Goal: Task Accomplishment & Management: Complete application form

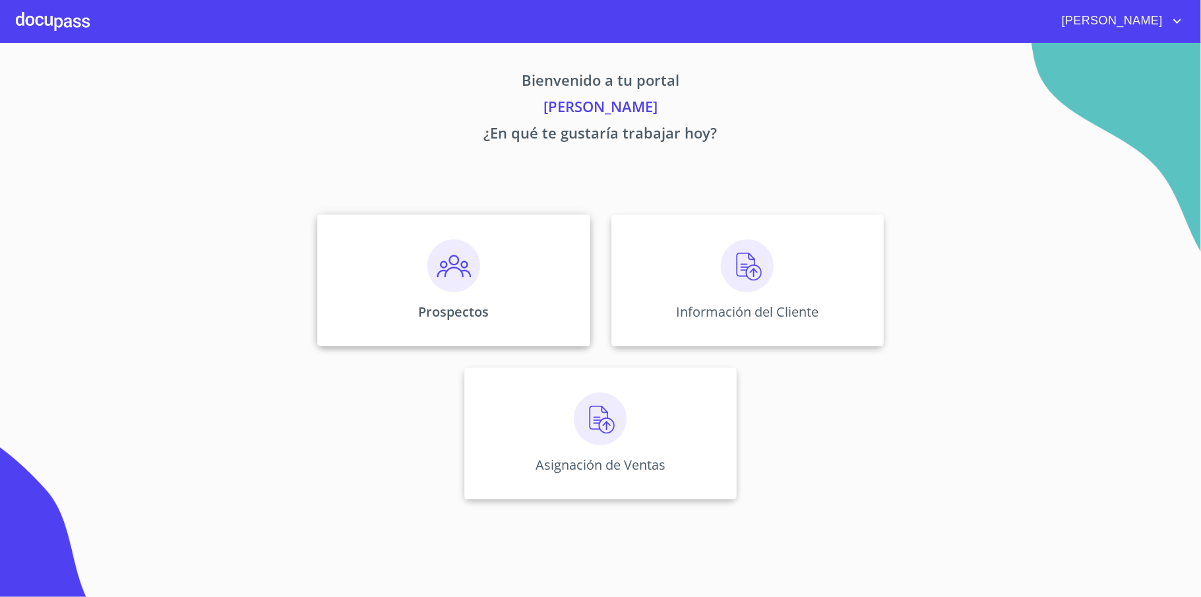
click at [499, 286] on div "Prospectos" at bounding box center [453, 280] width 272 height 132
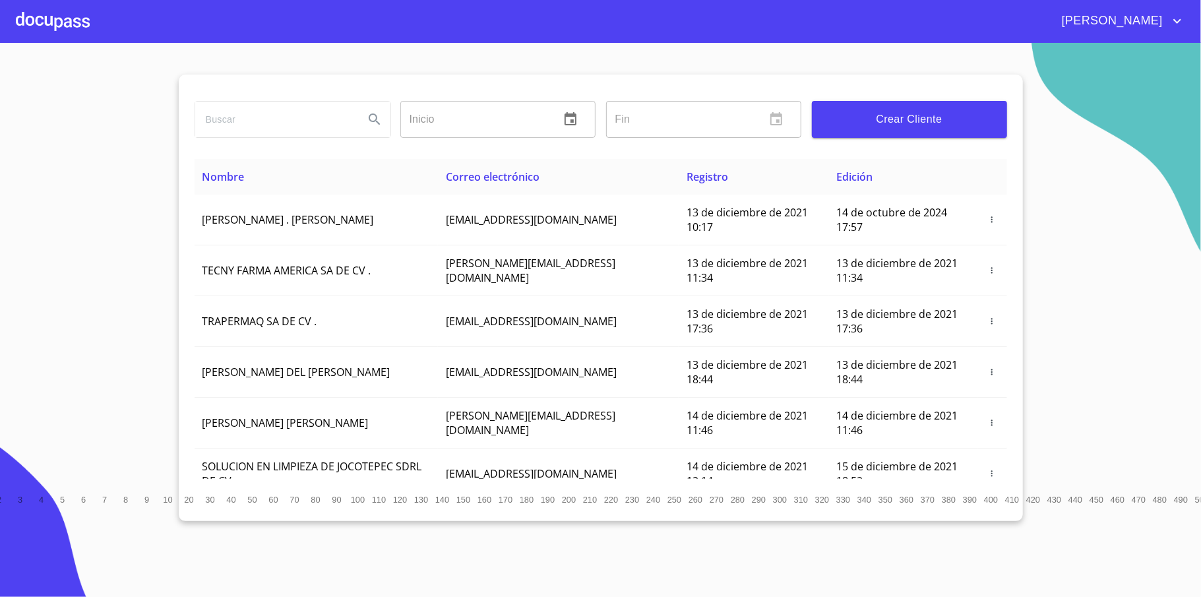
click at [85, 9] on div at bounding box center [53, 21] width 74 height 42
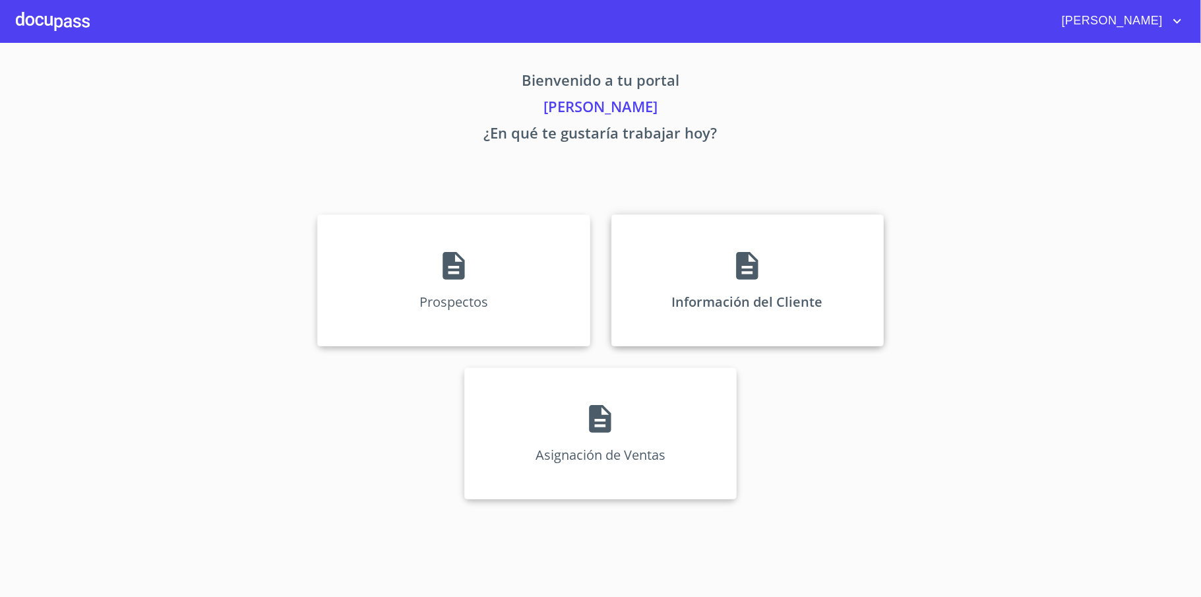
click at [826, 301] on div "Información del Cliente" at bounding box center [747, 280] width 272 height 132
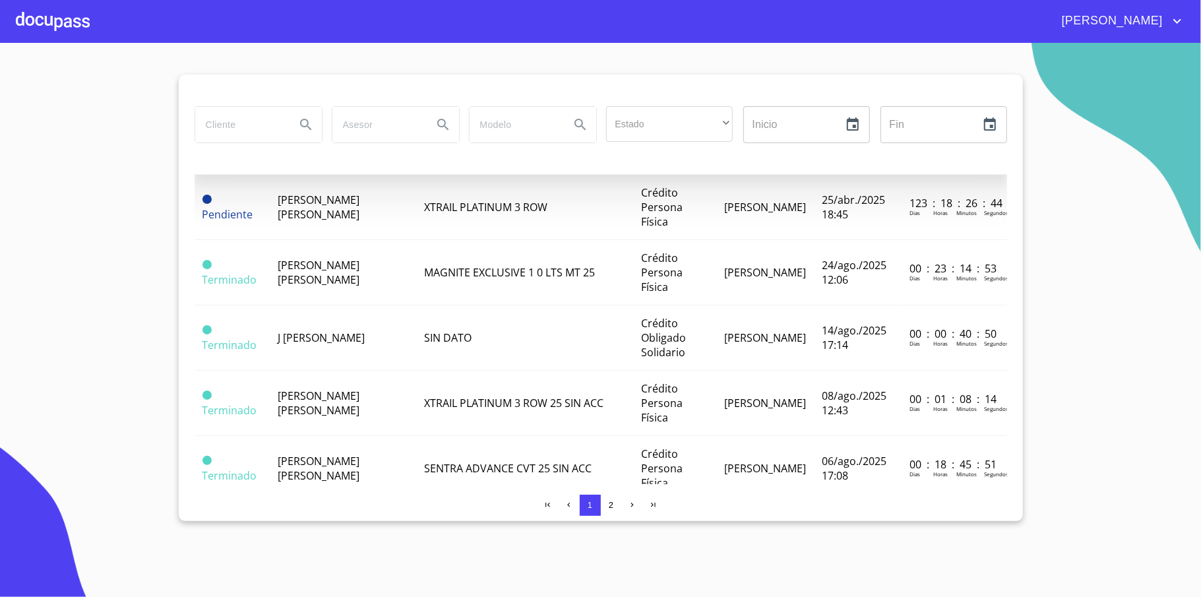
scroll to position [439, 0]
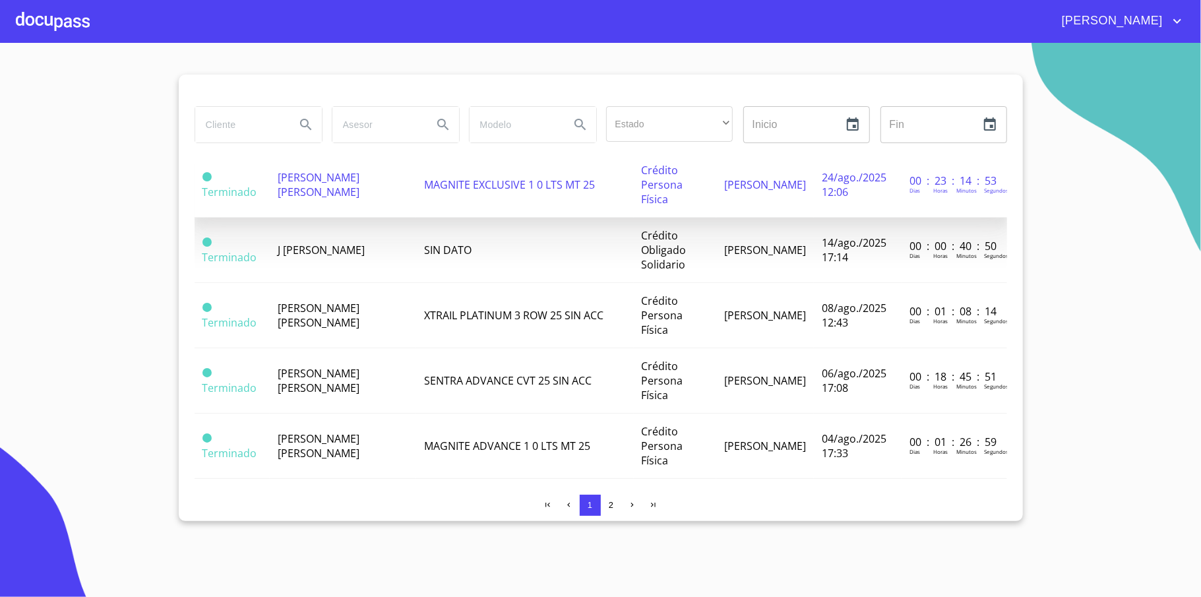
click at [359, 189] on span "[PERSON_NAME] [PERSON_NAME]" at bounding box center [319, 184] width 82 height 29
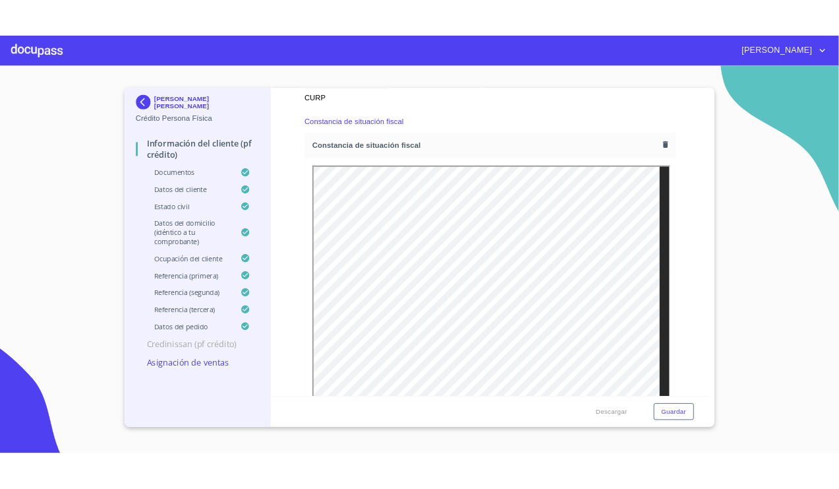
scroll to position [3693, 0]
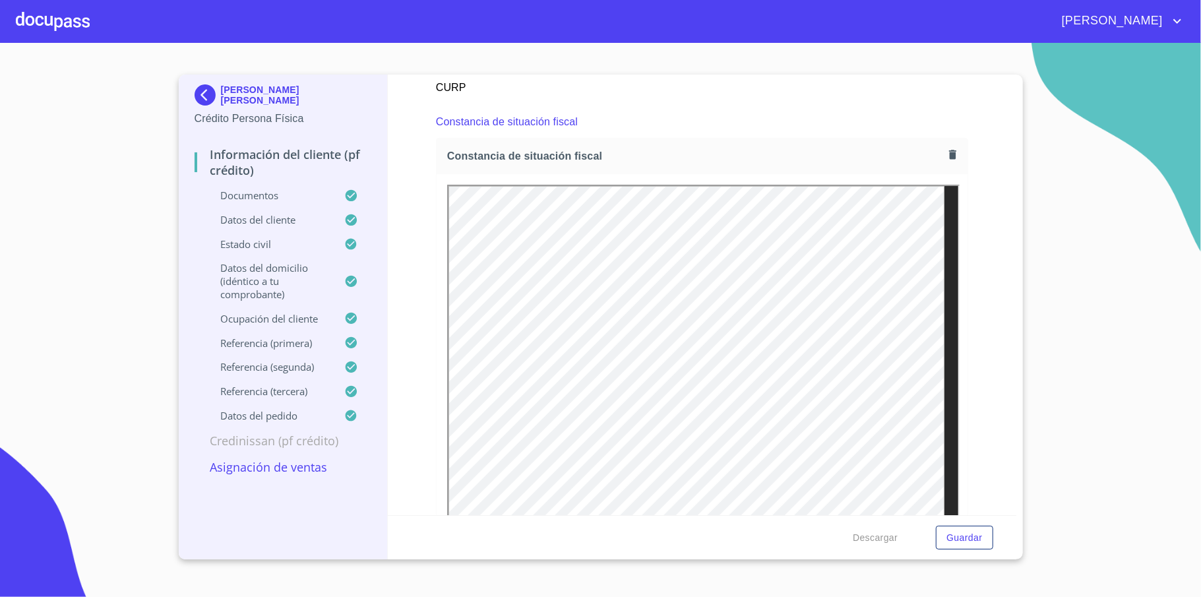
click at [440, 183] on div at bounding box center [702, 363] width 531 height 379
click at [946, 158] on icon "button" at bounding box center [952, 154] width 13 height 13
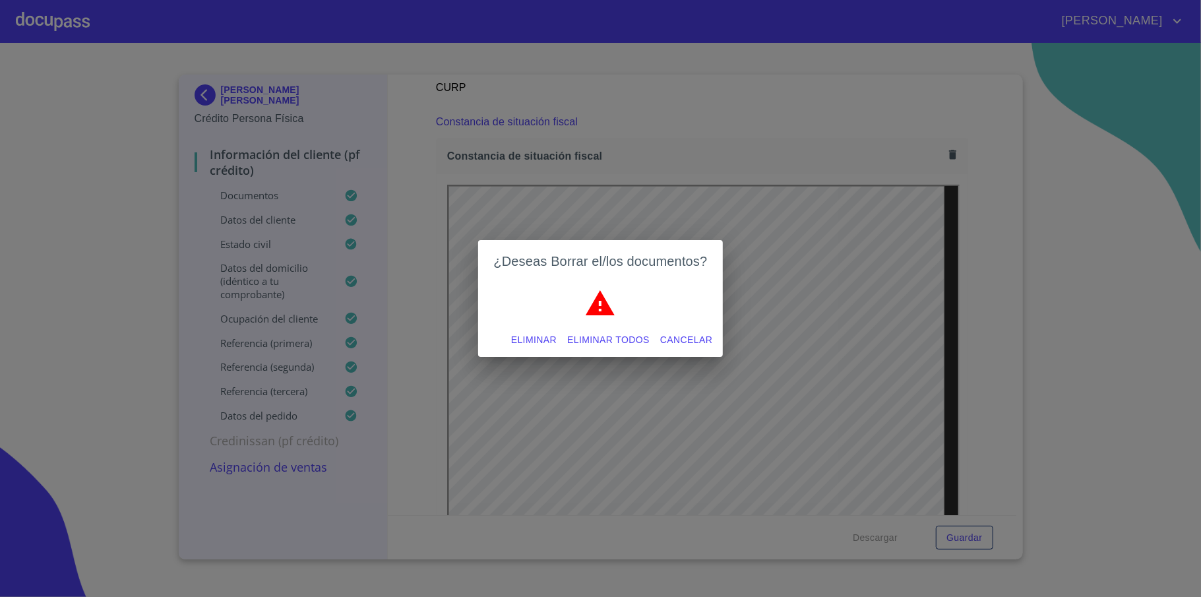
click at [541, 335] on span "Eliminar" at bounding box center [533, 340] width 45 height 16
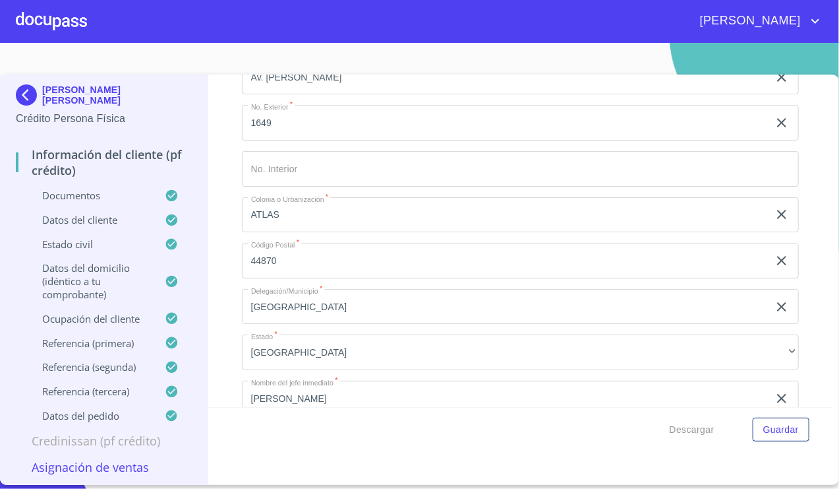
scroll to position [6505, 0]
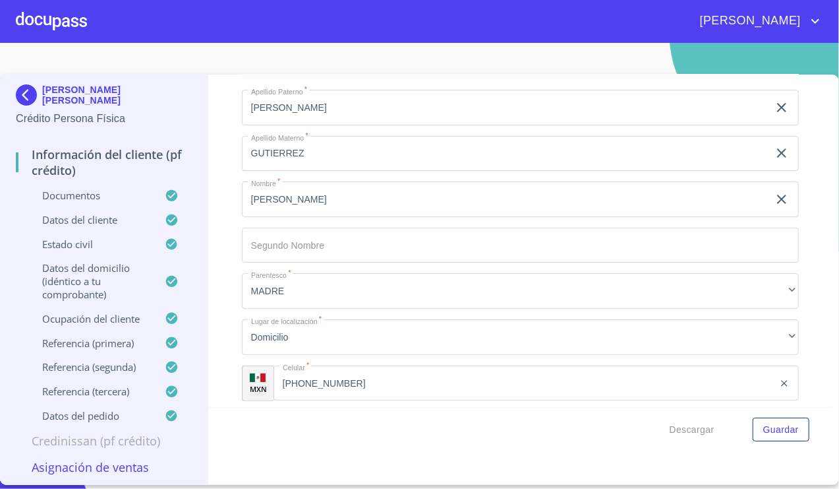
click at [106, 465] on p "Asignación de Ventas" at bounding box center [104, 467] width 176 height 16
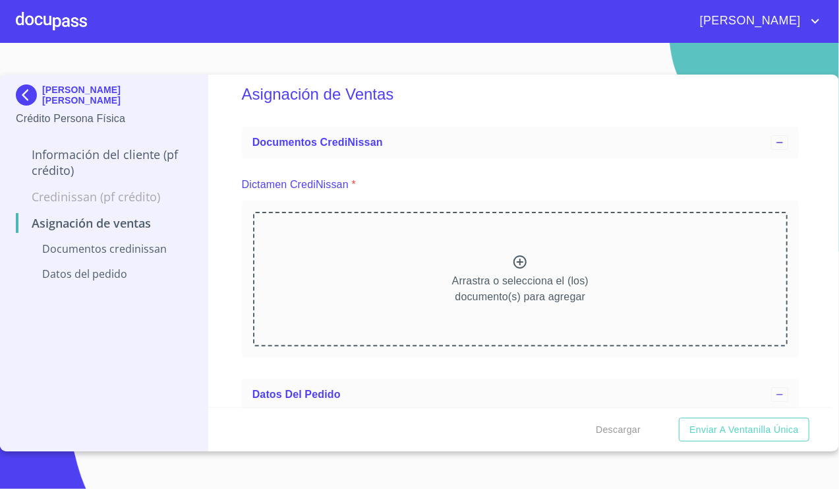
scroll to position [0, 0]
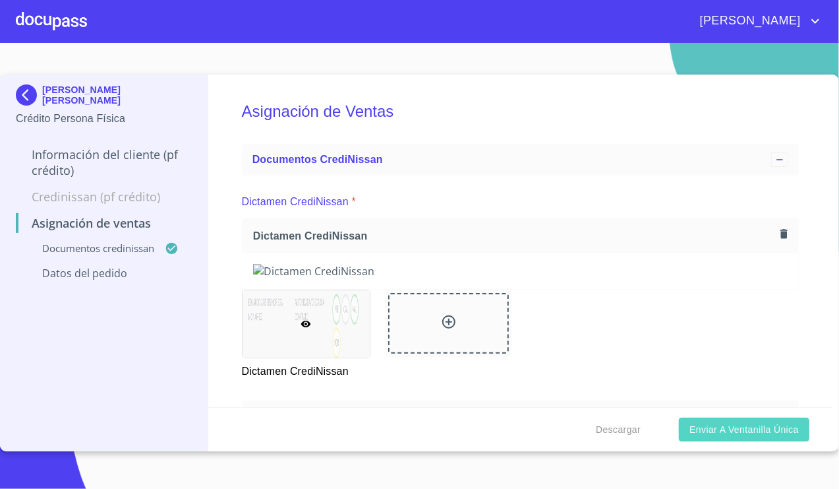
click at [744, 427] on span "Enviar a Ventanilla única" at bounding box center [744, 429] width 109 height 16
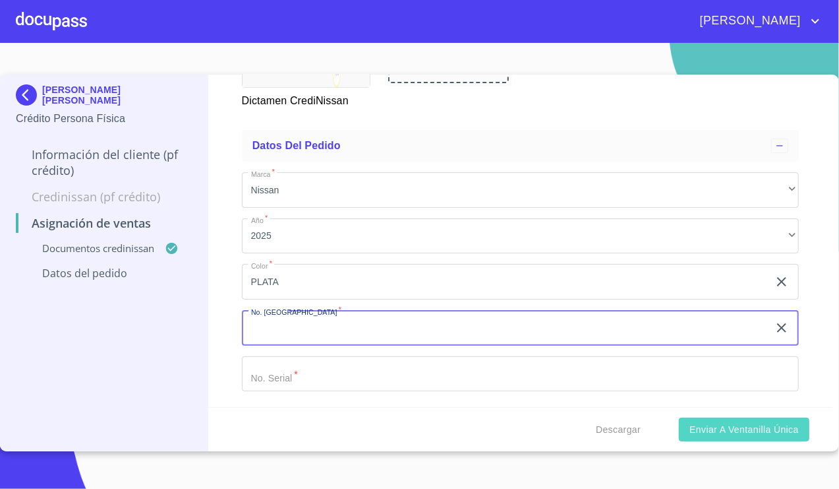
click at [727, 430] on span "Enviar a Ventanilla única" at bounding box center [744, 429] width 109 height 16
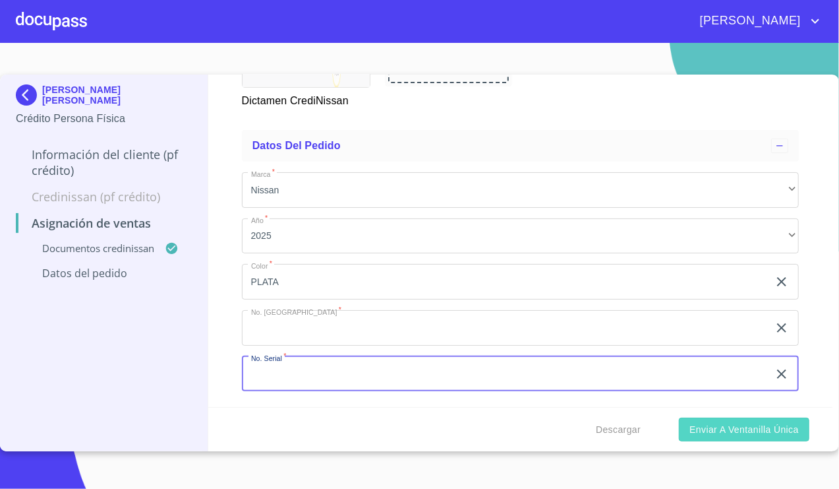
click at [717, 433] on span "Enviar a Ventanilla única" at bounding box center [744, 429] width 109 height 16
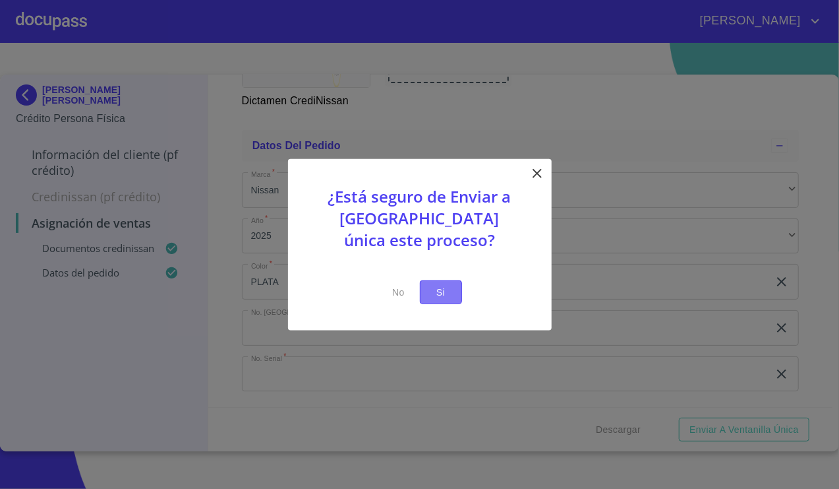
click at [437, 291] on span "Si" at bounding box center [441, 292] width 21 height 16
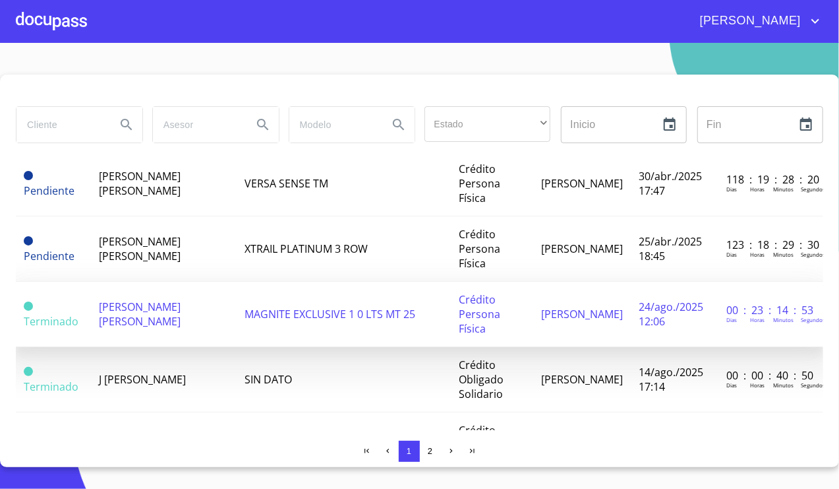
scroll to position [351, 0]
